Goal: Task Accomplishment & Management: Manage account settings

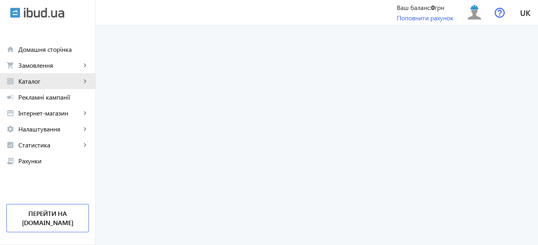
click at [85, 80] on mat-icon "keyboard_arrow_right" at bounding box center [85, 81] width 8 height 8
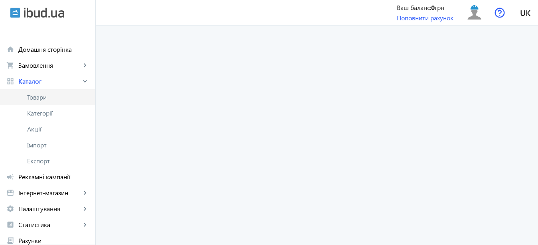
click at [44, 98] on span "Товари" at bounding box center [58, 97] width 62 height 8
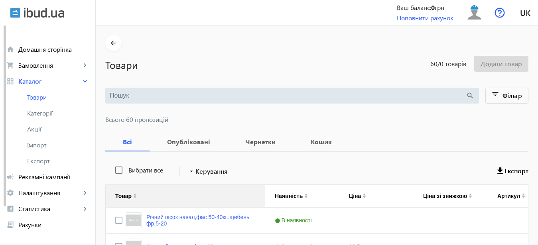
scroll to position [81, 0]
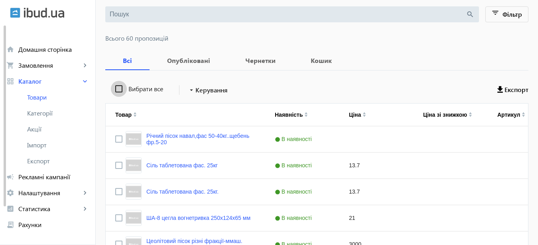
click at [115, 87] on input "Вибрати все" at bounding box center [119, 89] width 16 height 16
checkbox input "true"
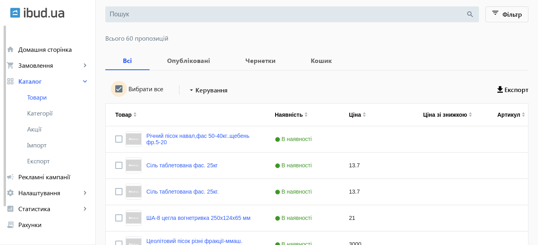
checkbox input "true"
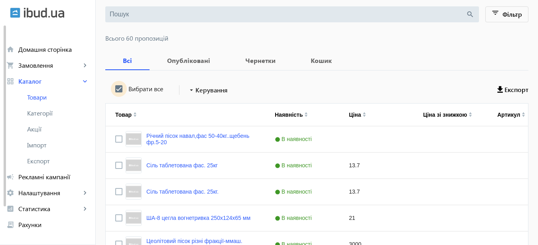
checkbox input "true"
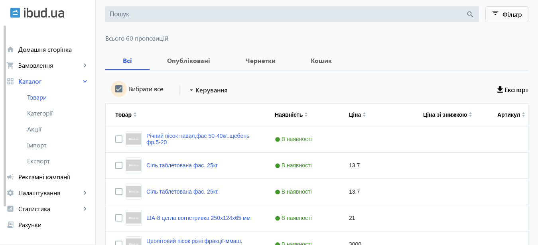
checkbox input "true"
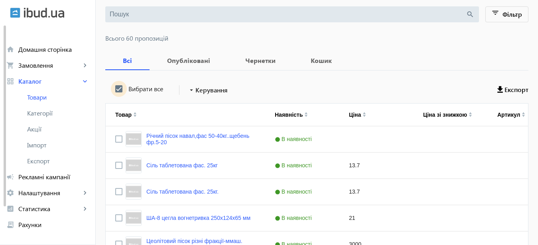
checkbox input "true"
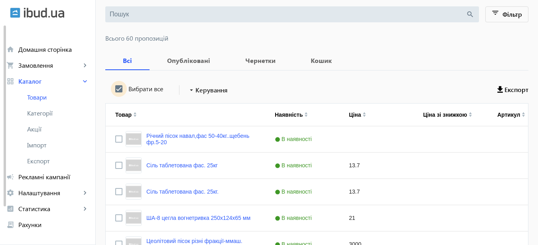
checkbox input "true"
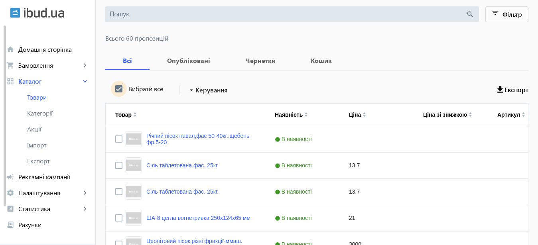
checkbox input "true"
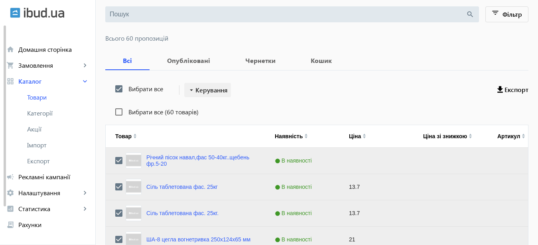
click at [224, 90] on span at bounding box center [207, 90] width 47 height 19
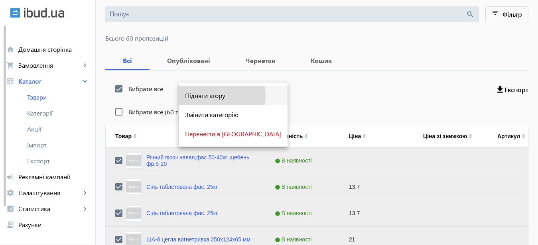
click at [221, 96] on span "Підняти вгору" at bounding box center [233, 95] width 96 height 6
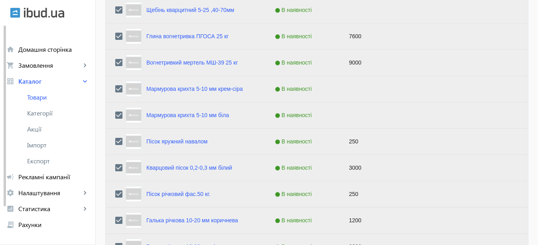
scroll to position [852, 0]
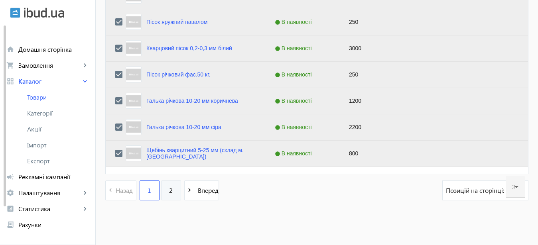
click at [169, 189] on span "2" at bounding box center [171, 190] width 4 height 9
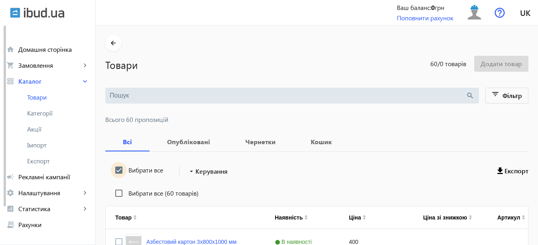
click at [112, 169] on input "Вибрати все" at bounding box center [119, 170] width 16 height 16
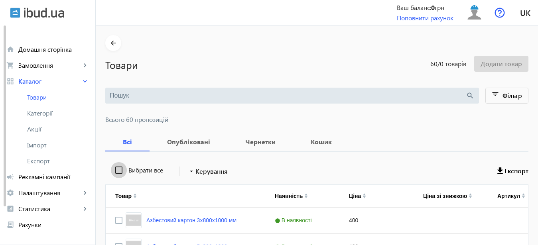
click at [112, 169] on input "Вибрати все" at bounding box center [119, 170] width 16 height 16
checkbox input "true"
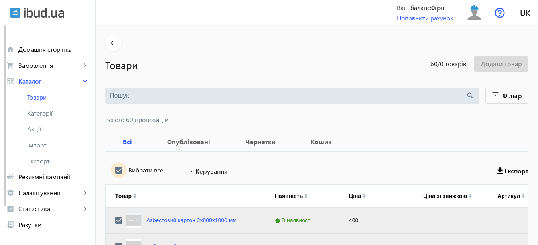
checkbox input "true"
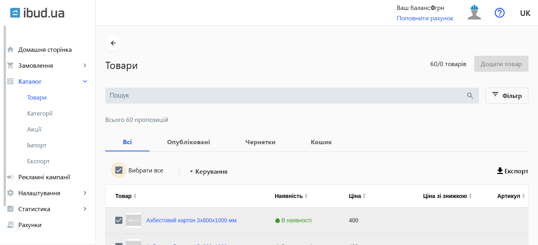
checkbox input "true"
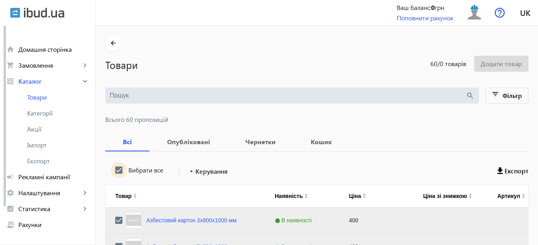
checkbox input "true"
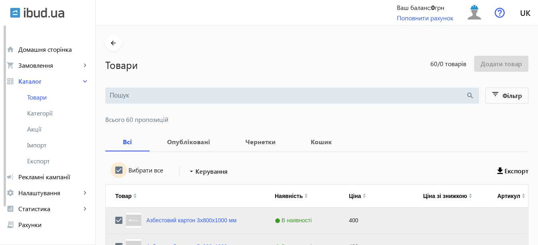
checkbox input "true"
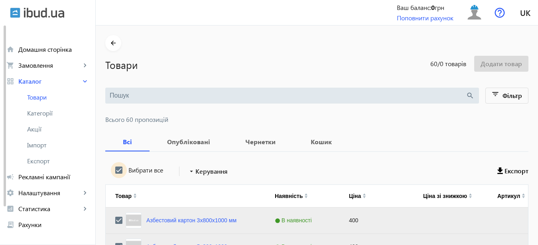
checkbox input "true"
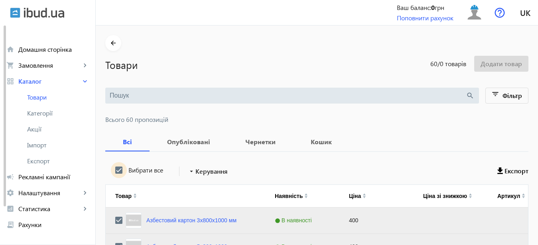
checkbox input "true"
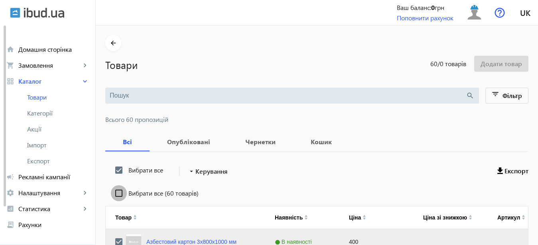
click at [113, 193] on input "Вибрати все (60 товарів)" at bounding box center [119, 193] width 16 height 16
checkbox input "true"
click at [218, 171] on span "Керування" at bounding box center [211, 172] width 32 height 10
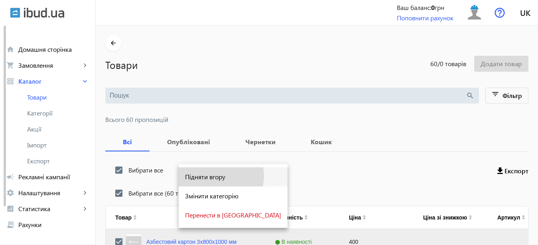
click at [220, 176] on span "Підняти вгору" at bounding box center [233, 177] width 96 height 6
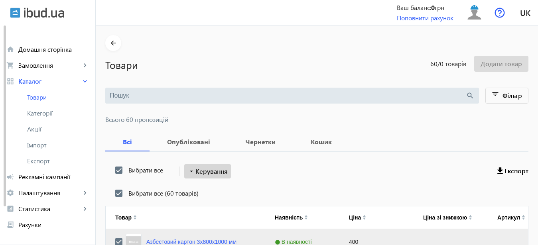
click at [218, 171] on span "Керування" at bounding box center [211, 172] width 32 height 10
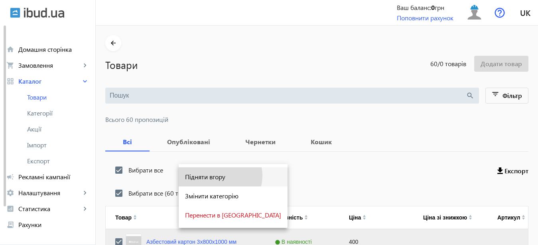
click at [220, 176] on span "Підняти вгору" at bounding box center [233, 177] width 96 height 6
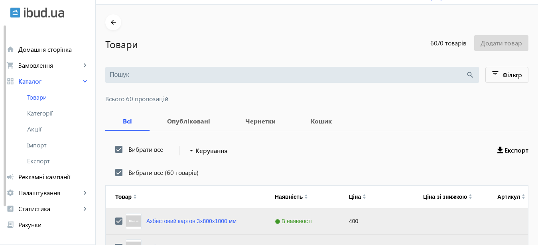
scroll to position [122, 0]
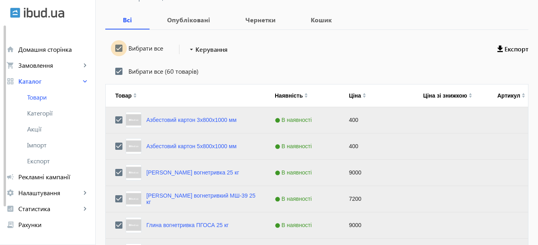
click at [112, 47] on input "Вибрати все" at bounding box center [119, 48] width 16 height 16
checkbox input "false"
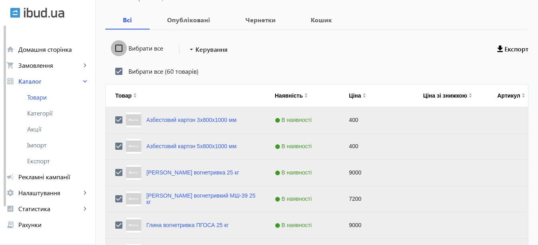
checkbox input "false"
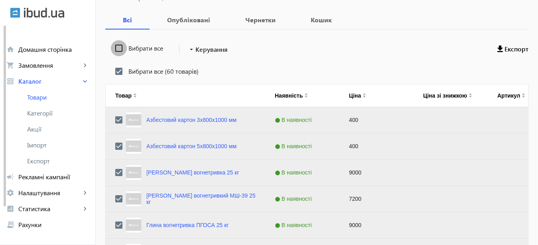
checkbox input "false"
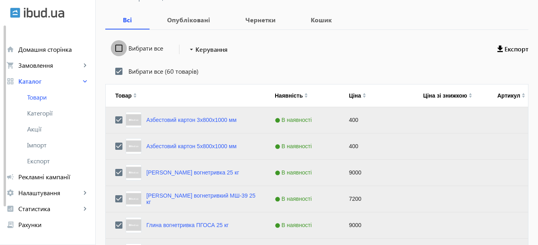
checkbox input "false"
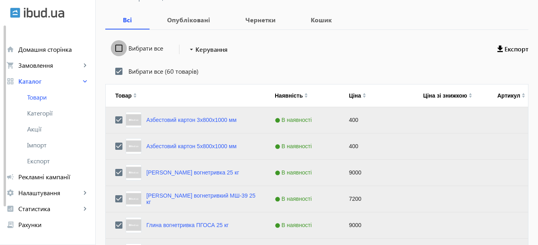
checkbox input "false"
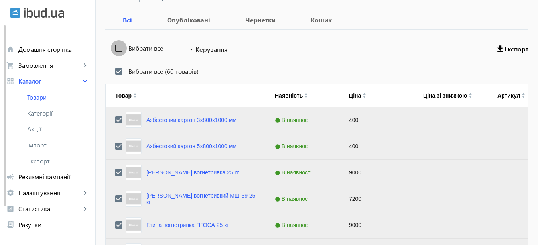
checkbox input "false"
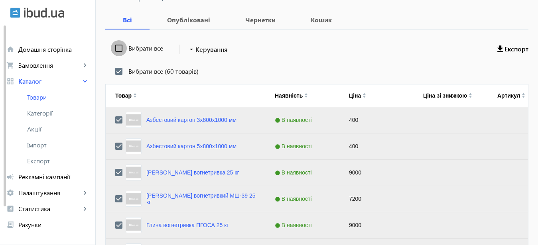
checkbox input "false"
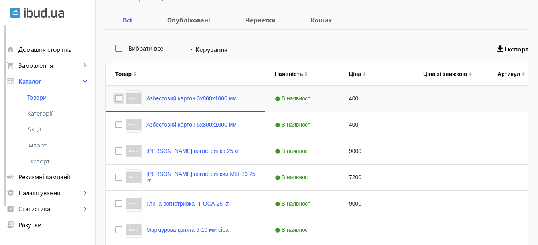
click at [115, 99] on input "Press Space to toggle row selection (unchecked)" at bounding box center [118, 98] width 7 height 7
checkbox input "true"
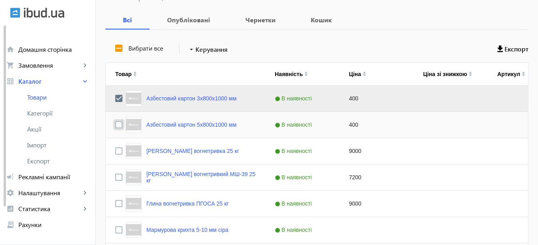
click at [115, 125] on input "Press Space to toggle row selection (unchecked)" at bounding box center [118, 124] width 7 height 7
checkbox input "true"
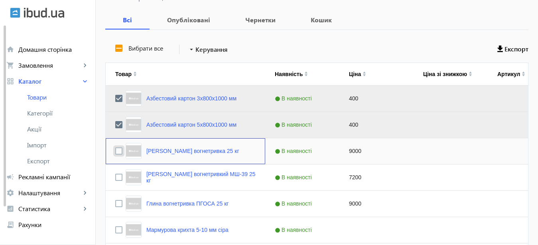
click at [115, 154] on input "Press Space to toggle row selection (unchecked)" at bounding box center [118, 151] width 7 height 7
checkbox input "true"
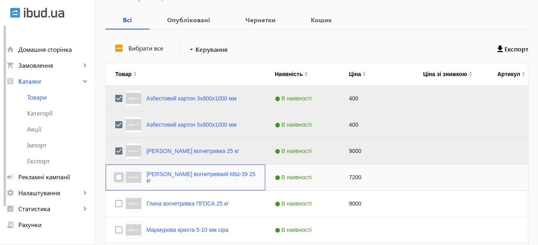
click at [115, 177] on input "Press Space to toggle row selection (unchecked)" at bounding box center [118, 177] width 7 height 7
checkbox input "true"
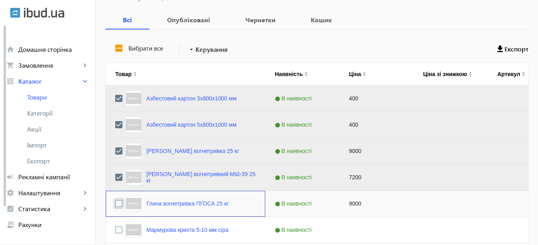
click at [115, 205] on input "Press Space to toggle row selection (unchecked)" at bounding box center [118, 203] width 7 height 7
checkbox input "true"
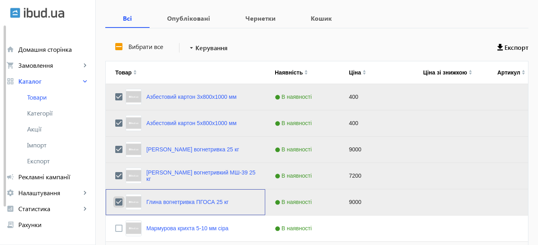
scroll to position [244, 0]
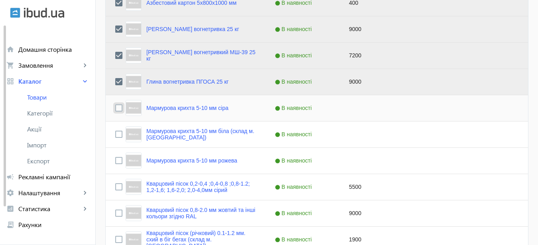
click at [115, 106] on input "Press Space to toggle row selection (unchecked)" at bounding box center [118, 107] width 7 height 7
checkbox input "true"
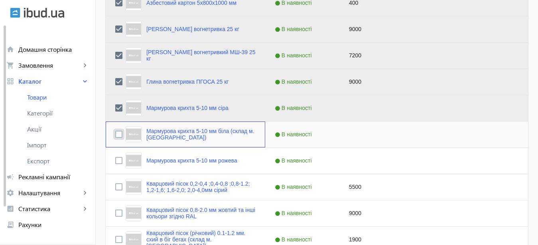
click at [115, 134] on input "Press Space to toggle row selection (unchecked)" at bounding box center [118, 134] width 7 height 7
checkbox input "true"
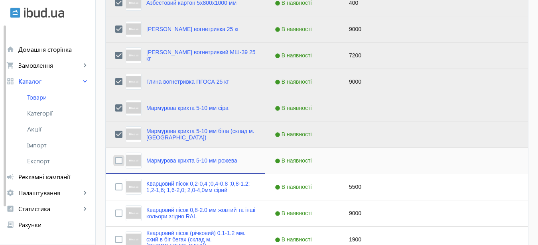
drag, startPoint x: 112, startPoint y: 161, endPoint x: 113, endPoint y: 170, distance: 8.4
click at [115, 162] on input "Press Space to toggle row selection (unchecked)" at bounding box center [118, 160] width 7 height 7
checkbox input "true"
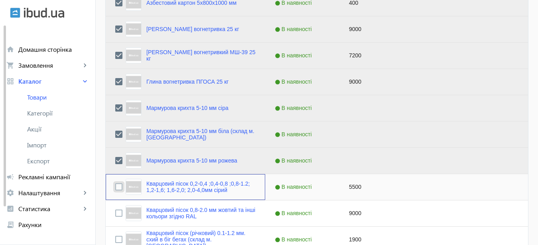
click at [115, 188] on input "Press Space to toggle row selection (unchecked)" at bounding box center [118, 186] width 7 height 7
checkbox input "true"
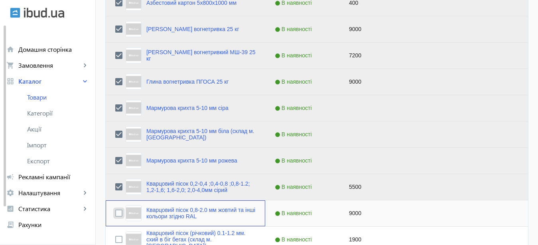
click at [115, 213] on input "Press Space to toggle row selection (unchecked)" at bounding box center [118, 213] width 7 height 7
checkbox input "true"
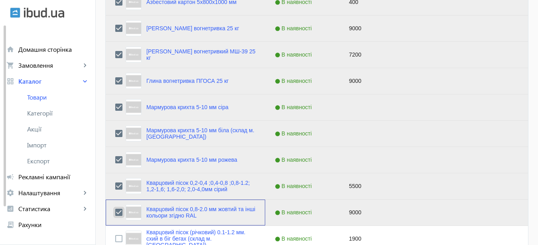
scroll to position [366, 0]
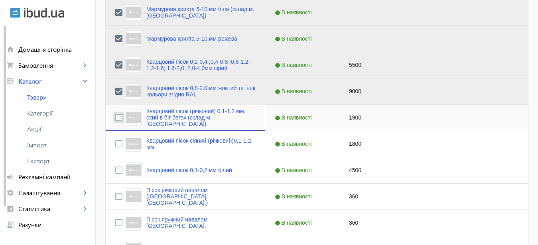
click at [115, 118] on input "Press Space to toggle row selection (unchecked)" at bounding box center [118, 117] width 7 height 7
checkbox input "true"
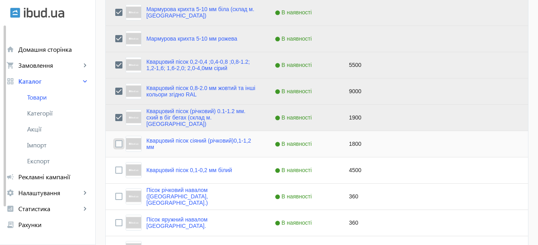
click at [115, 143] on input "Press Space to toggle row selection (unchecked)" at bounding box center [118, 143] width 7 height 7
checkbox input "true"
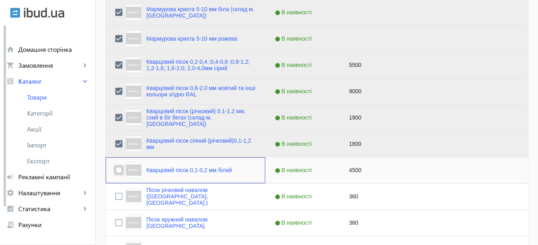
click at [115, 171] on input "Press Space to toggle row selection (unchecked)" at bounding box center [118, 170] width 7 height 7
checkbox input "true"
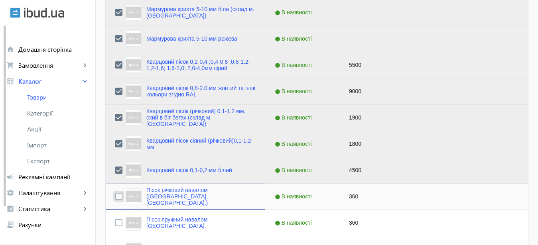
click at [115, 196] on input "Press Space to toggle row selection (unchecked)" at bounding box center [118, 196] width 7 height 7
checkbox input "true"
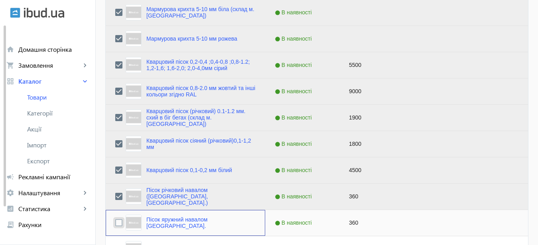
click at [115, 223] on input "Press Space to toggle row selection (unchecked)" at bounding box center [118, 222] width 7 height 7
checkbox input "true"
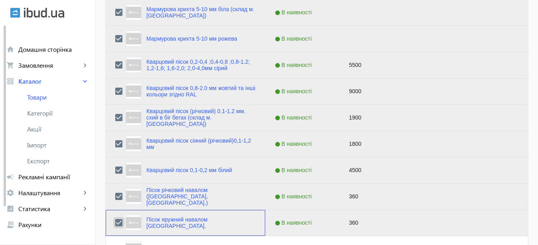
scroll to position [488, 0]
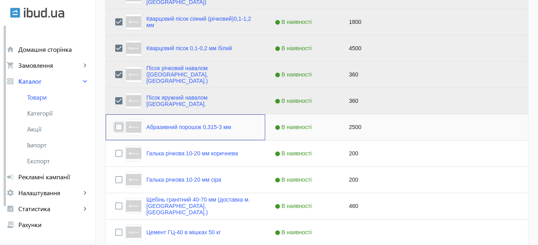
click at [115, 128] on input "Press Space to toggle row selection (unchecked)" at bounding box center [118, 127] width 7 height 7
checkbox input "true"
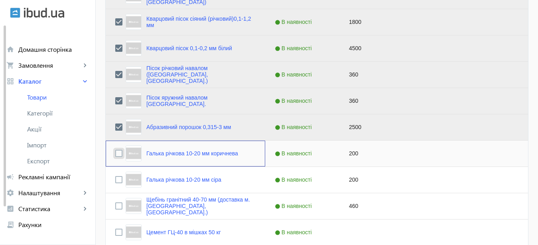
click at [115, 152] on input "Press Space to toggle row selection (unchecked)" at bounding box center [118, 153] width 7 height 7
checkbox input "true"
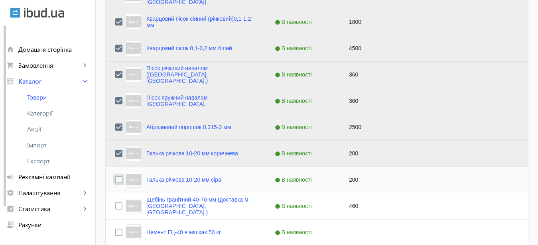
click at [115, 180] on input "Press Space to toggle row selection (unchecked)" at bounding box center [118, 179] width 7 height 7
checkbox input "true"
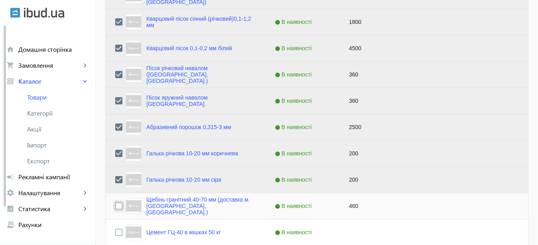
click at [115, 207] on input "Press Space to toggle row selection (unchecked)" at bounding box center [118, 206] width 7 height 7
checkbox input "true"
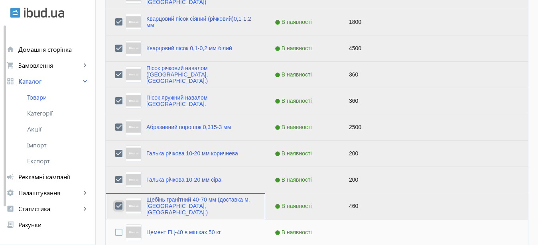
scroll to position [651, 0]
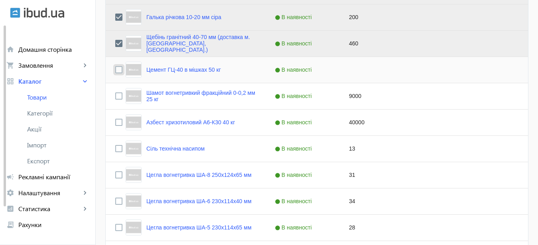
click at [115, 68] on input "Press Space to toggle row selection (unchecked)" at bounding box center [118, 69] width 7 height 7
checkbox input "true"
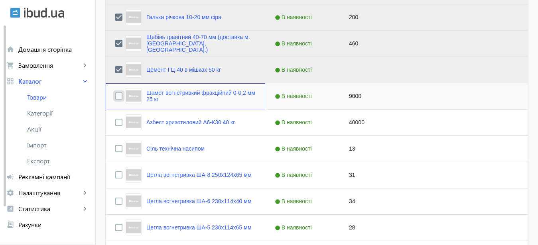
click at [115, 95] on input "Press Space to toggle row selection (unchecked)" at bounding box center [118, 95] width 7 height 7
checkbox input "true"
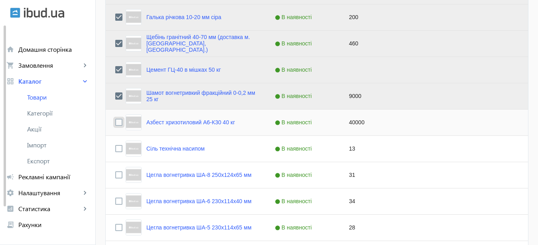
drag, startPoint x: 112, startPoint y: 123, endPoint x: 114, endPoint y: 135, distance: 12.5
click at [115, 123] on input "Press Space to toggle row selection (unchecked)" at bounding box center [118, 122] width 7 height 7
checkbox input "true"
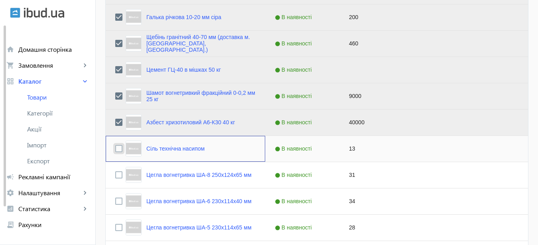
click at [115, 150] on input "Press Space to toggle row selection (unchecked)" at bounding box center [118, 148] width 7 height 7
checkbox input "true"
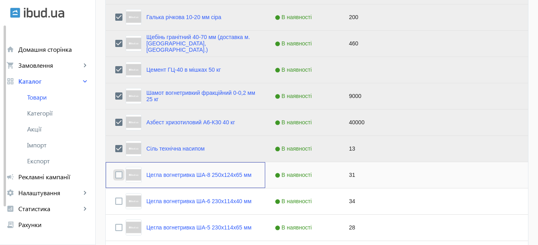
click at [115, 177] on input "Press Space to toggle row selection (unchecked)" at bounding box center [118, 174] width 7 height 7
checkbox input "true"
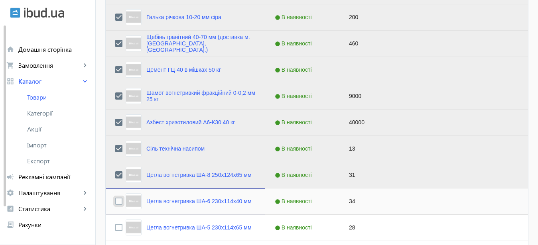
click at [115, 203] on input "Press Space to toggle row selection (unchecked)" at bounding box center [118, 201] width 7 height 7
checkbox input "true"
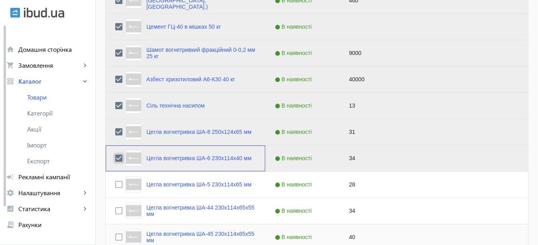
scroll to position [732, 0]
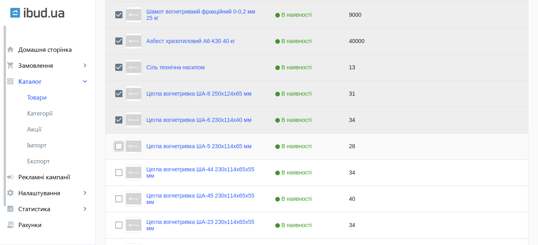
click at [115, 145] on input "Press Space to toggle row selection (unchecked)" at bounding box center [118, 146] width 7 height 7
checkbox input "true"
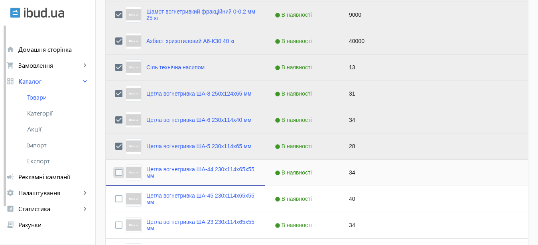
click at [115, 173] on input "Press Space to toggle row selection (unchecked)" at bounding box center [118, 172] width 7 height 7
checkbox input "true"
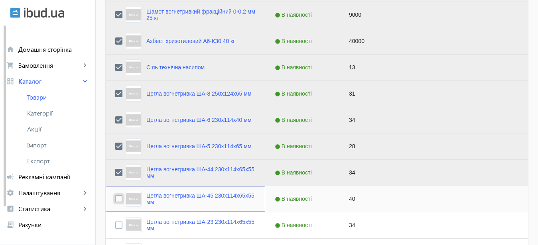
click at [115, 202] on input "Press Space to toggle row selection (unchecked)" at bounding box center [118, 198] width 7 height 7
checkbox input "true"
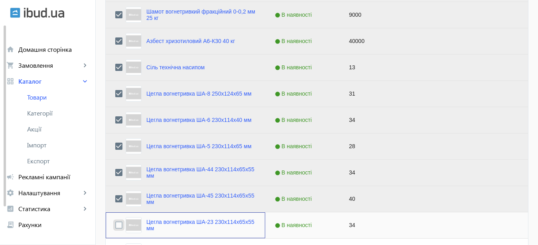
click at [115, 225] on input "Press Space to toggle row selection (unchecked)" at bounding box center [118, 225] width 7 height 7
checkbox input "true"
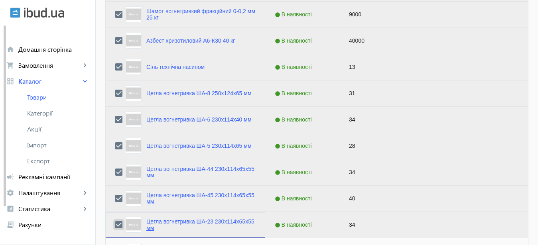
scroll to position [813, 0]
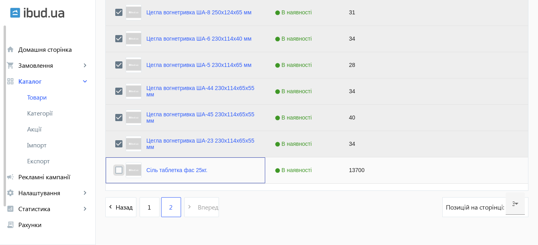
click at [115, 170] on input "Press Space to toggle row selection (unchecked)" at bounding box center [118, 170] width 7 height 7
checkbox input "true"
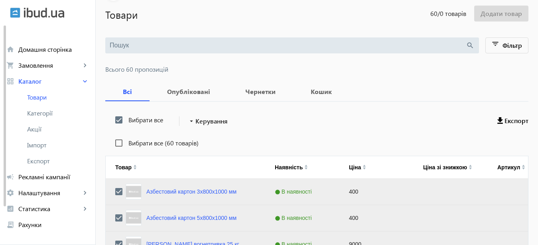
scroll to position [41, 0]
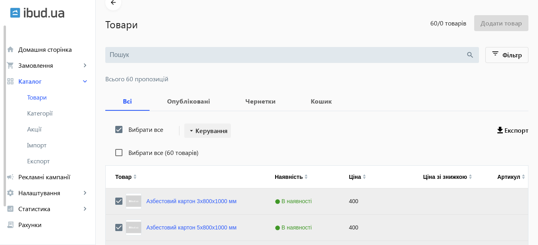
click at [208, 131] on span "Керування" at bounding box center [211, 131] width 32 height 10
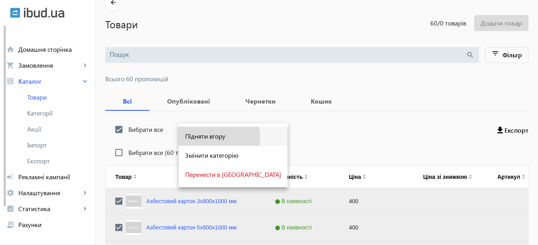
click at [218, 137] on span "Підняти вгору" at bounding box center [233, 136] width 96 height 6
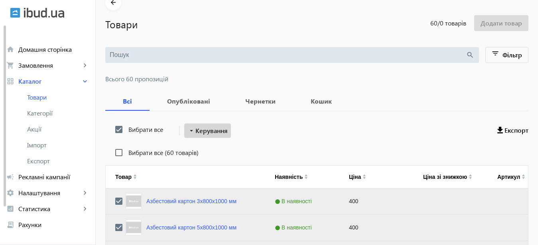
click at [213, 130] on span "Керування" at bounding box center [211, 131] width 32 height 10
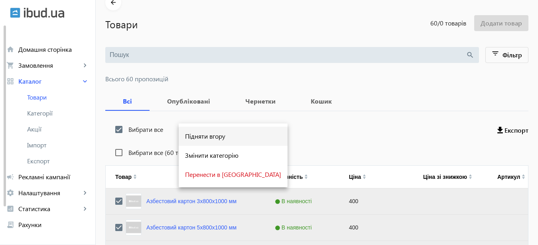
click at [221, 135] on span "Підняти вгору" at bounding box center [233, 136] width 96 height 6
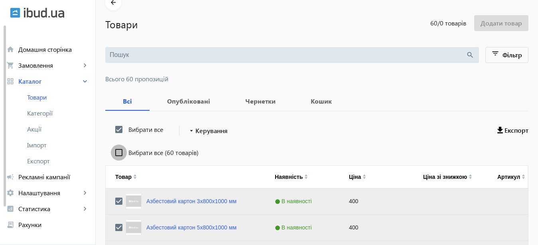
click at [114, 154] on input "Вибрати все (60 товарів)" at bounding box center [119, 153] width 16 height 16
checkbox input "true"
click at [214, 132] on span "Керування" at bounding box center [211, 131] width 32 height 10
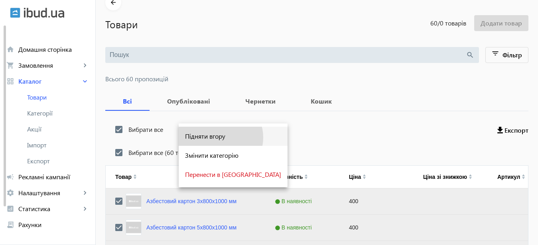
click at [220, 138] on span "Підняти вгору" at bounding box center [233, 136] width 96 height 6
